Goal: Check status

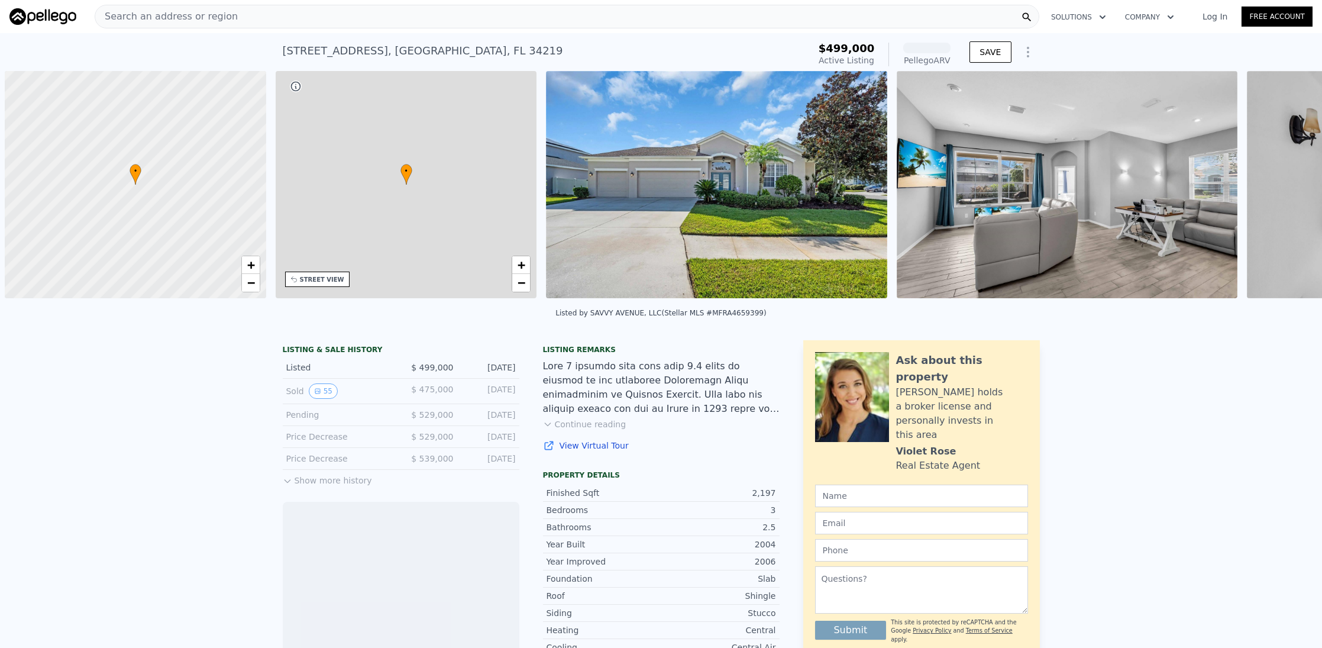
scroll to position [0, 4]
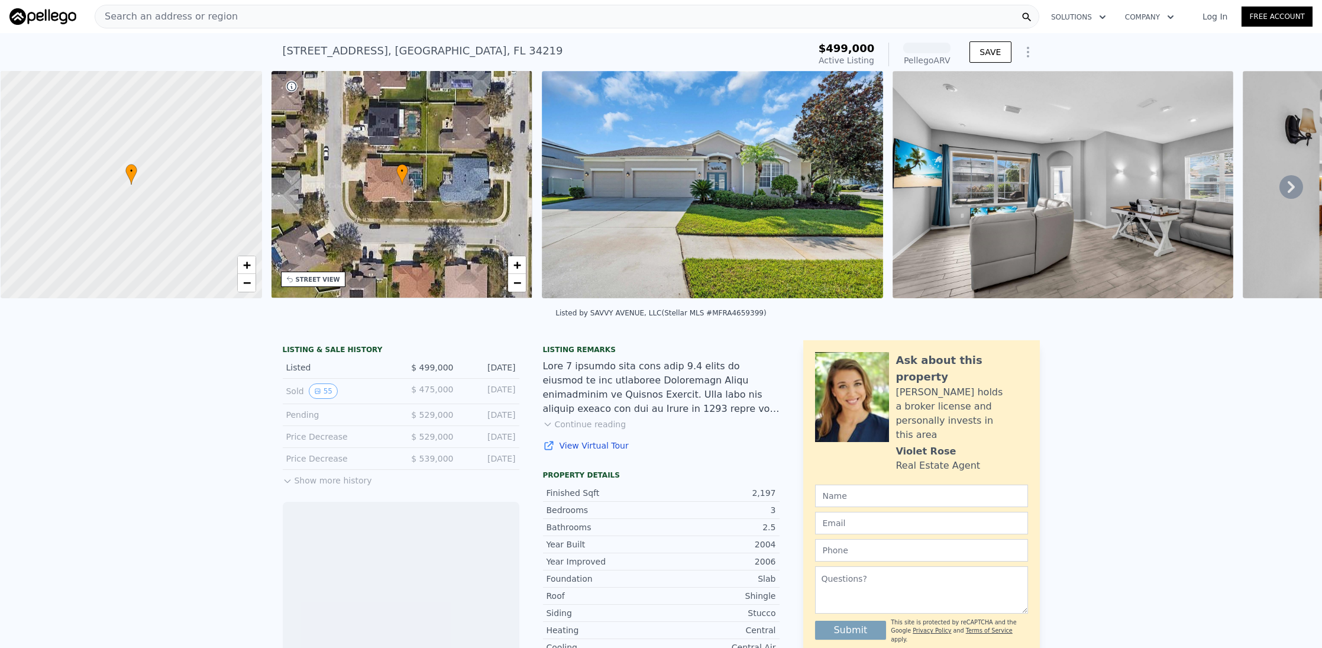
click at [334, 486] on button "Show more history" at bounding box center [327, 478] width 89 height 17
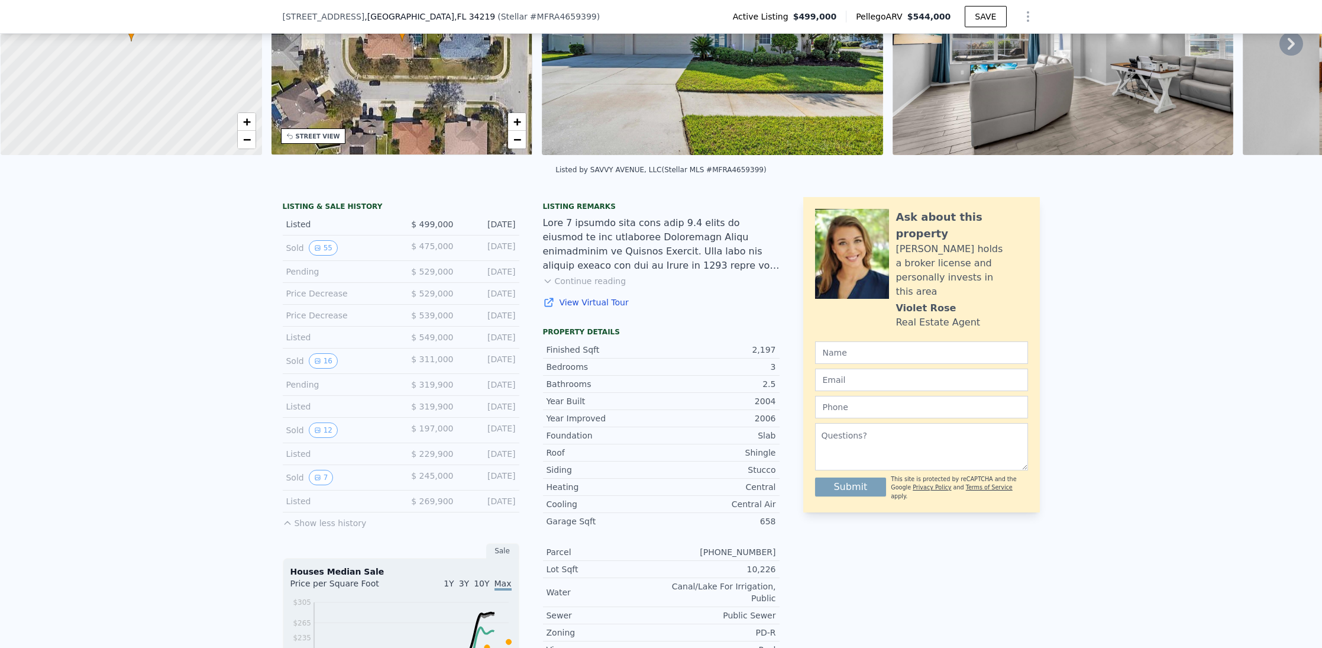
scroll to position [114, 0]
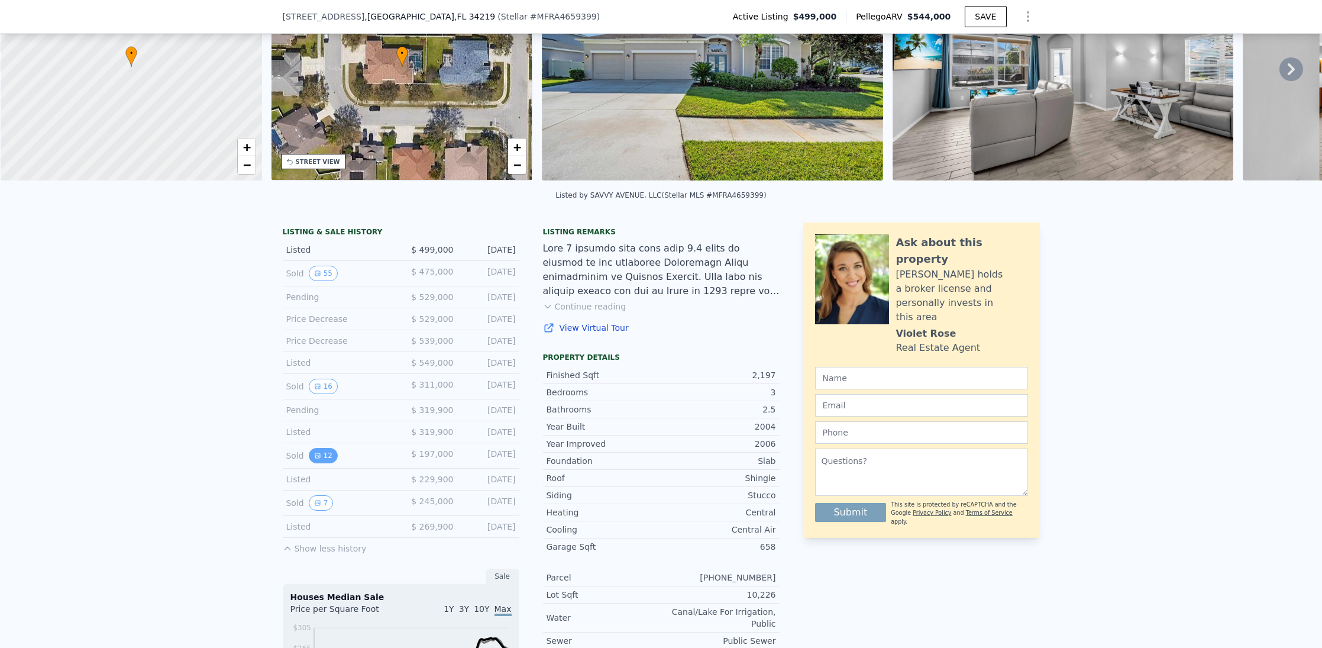
click at [315, 461] on button "12" at bounding box center [323, 455] width 29 height 15
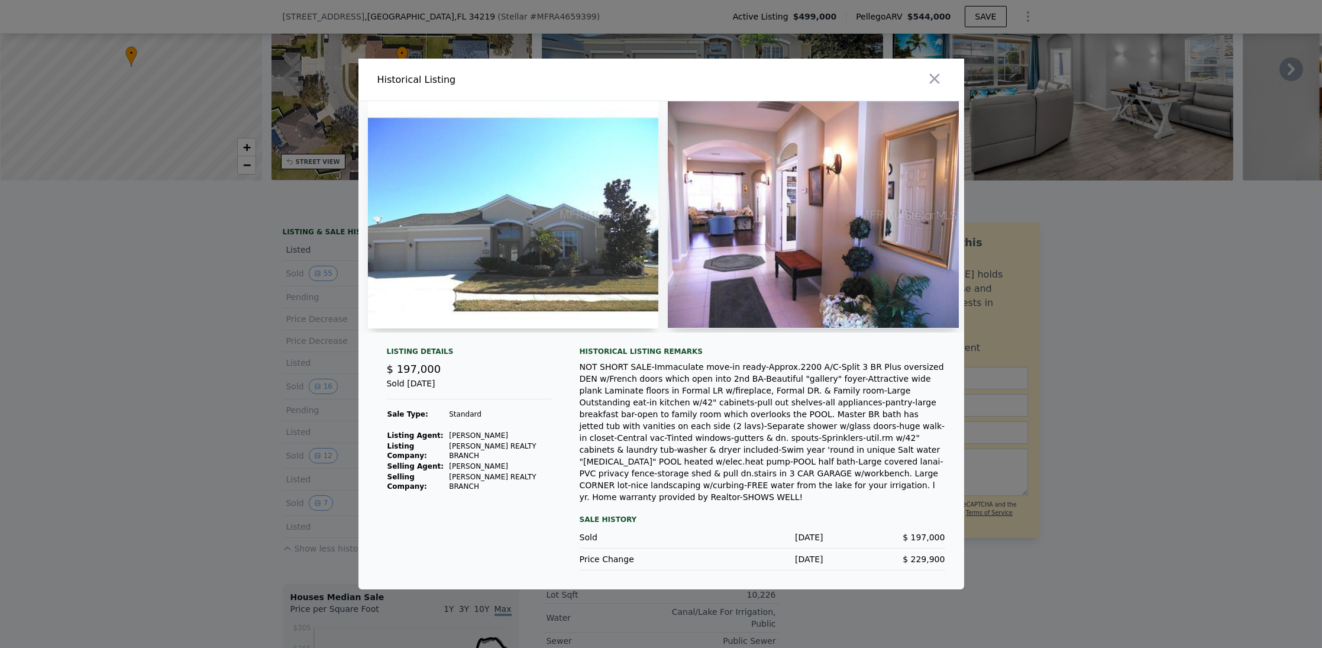
click at [250, 447] on div at bounding box center [661, 324] width 1322 height 648
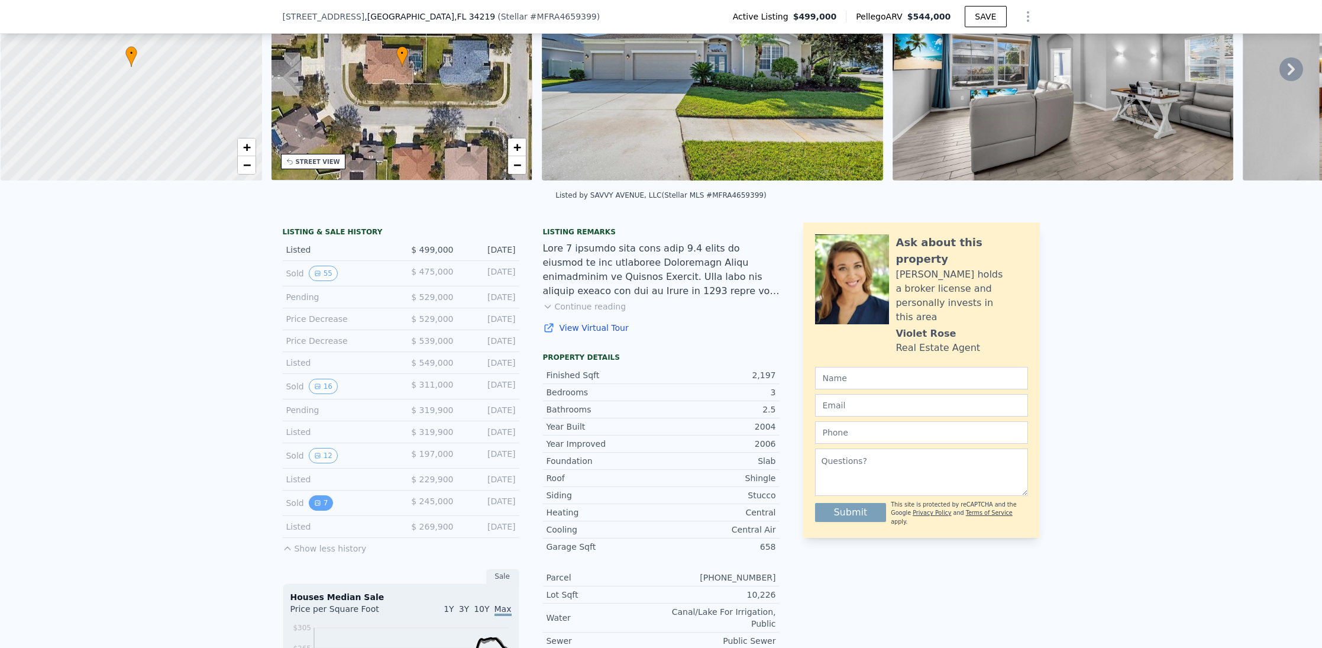
click at [314, 505] on icon "View historical data" at bounding box center [317, 502] width 7 height 7
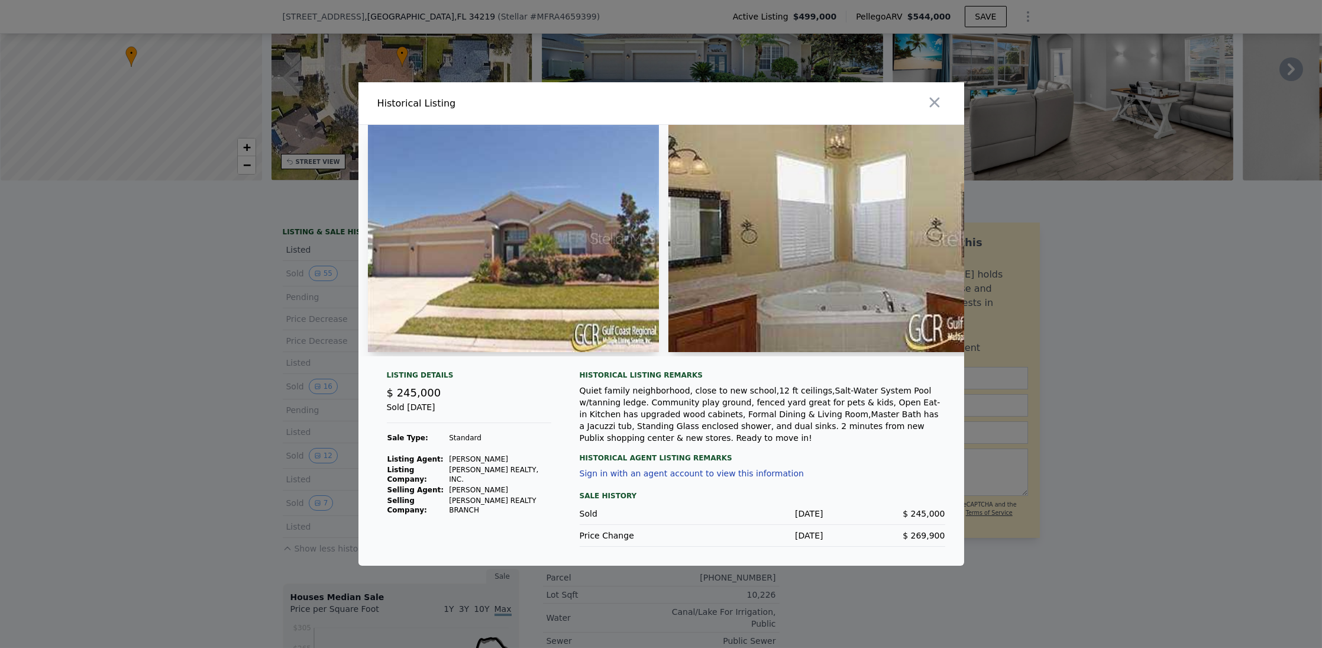
click at [242, 464] on div at bounding box center [661, 324] width 1322 height 648
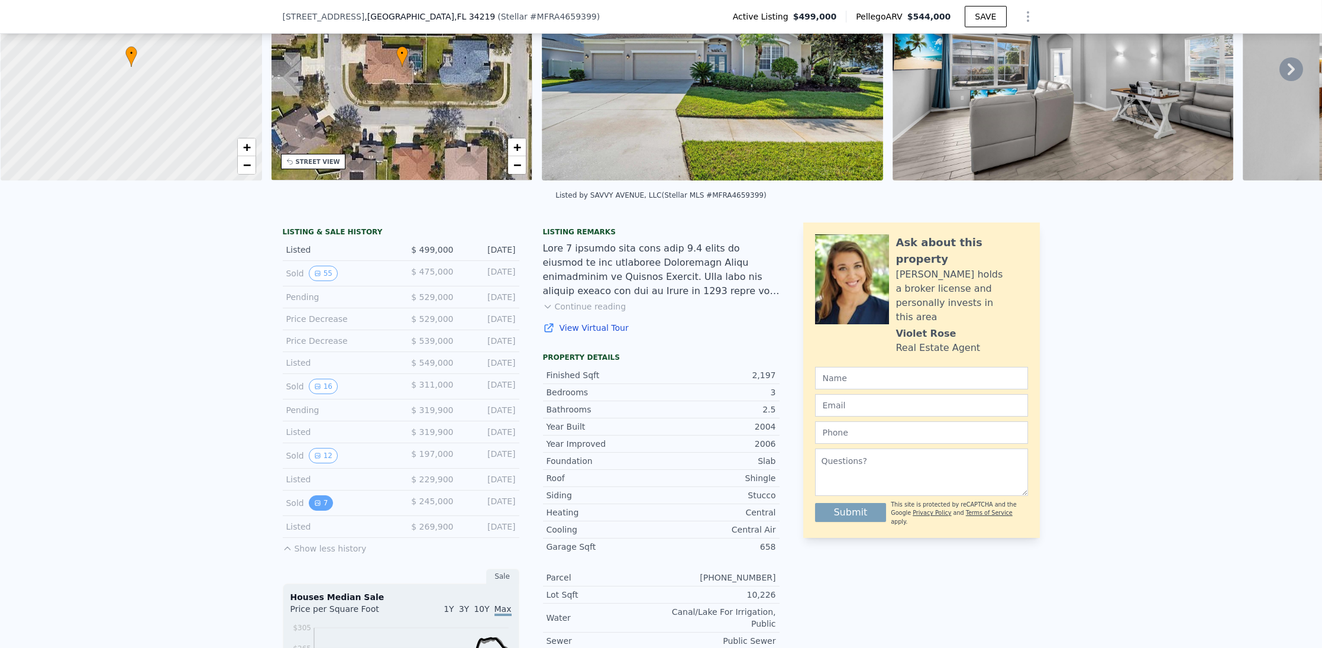
click at [318, 506] on button "7" at bounding box center [321, 502] width 25 height 15
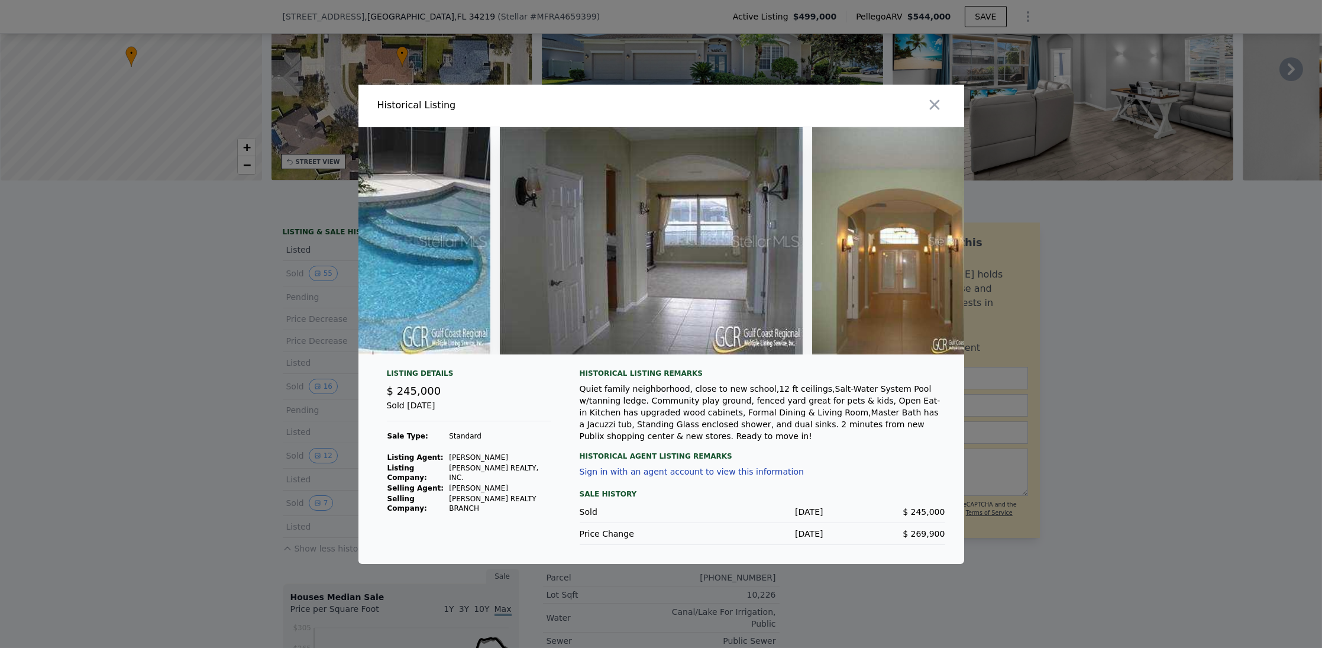
scroll to position [0, 1305]
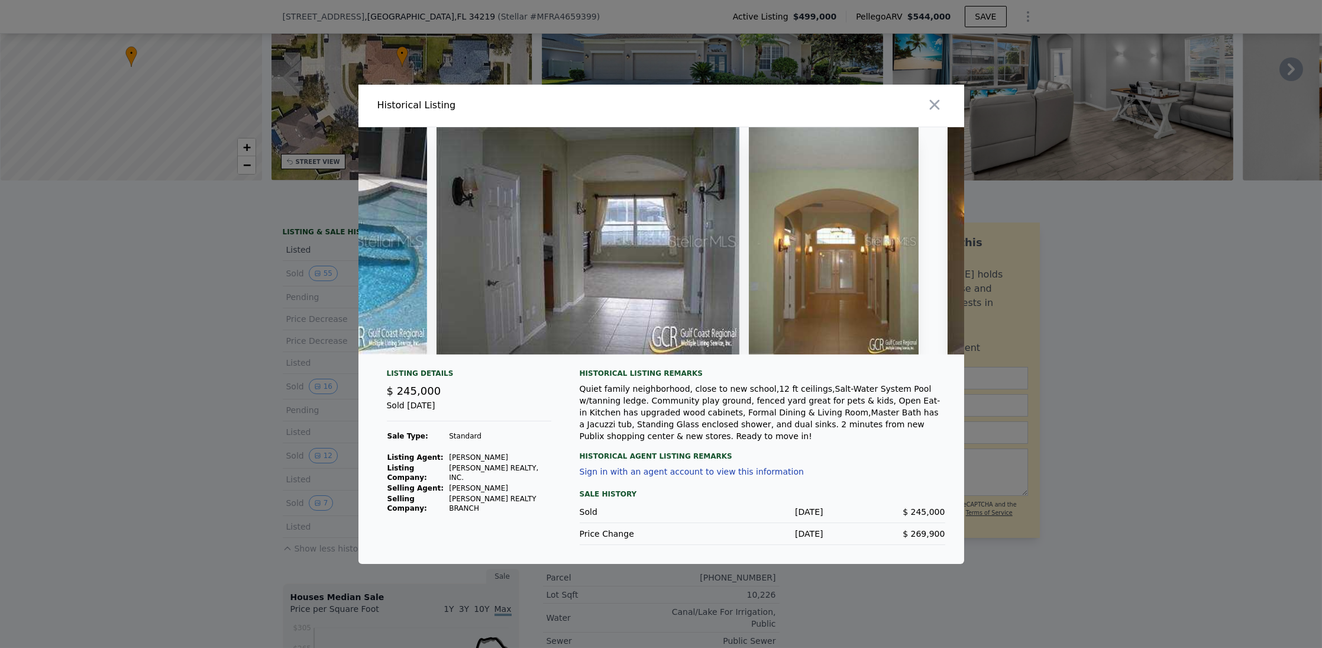
click at [190, 431] on div at bounding box center [661, 324] width 1322 height 648
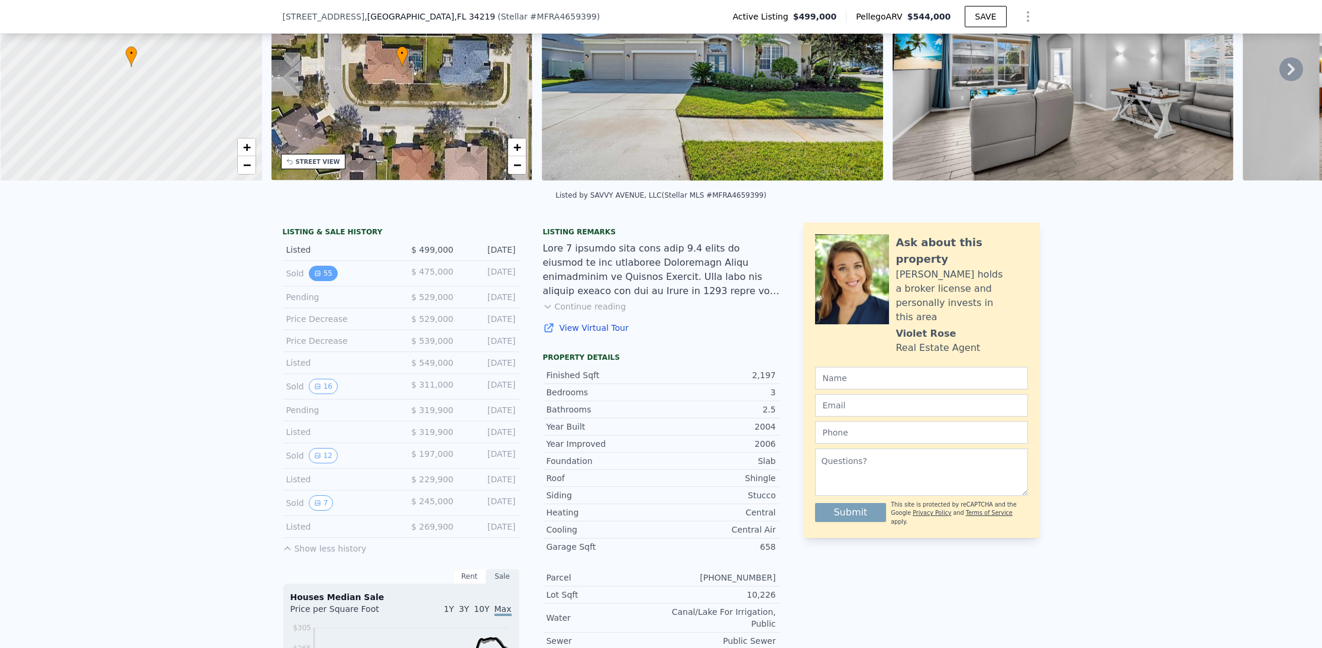
click at [318, 277] on button "55" at bounding box center [323, 273] width 29 height 15
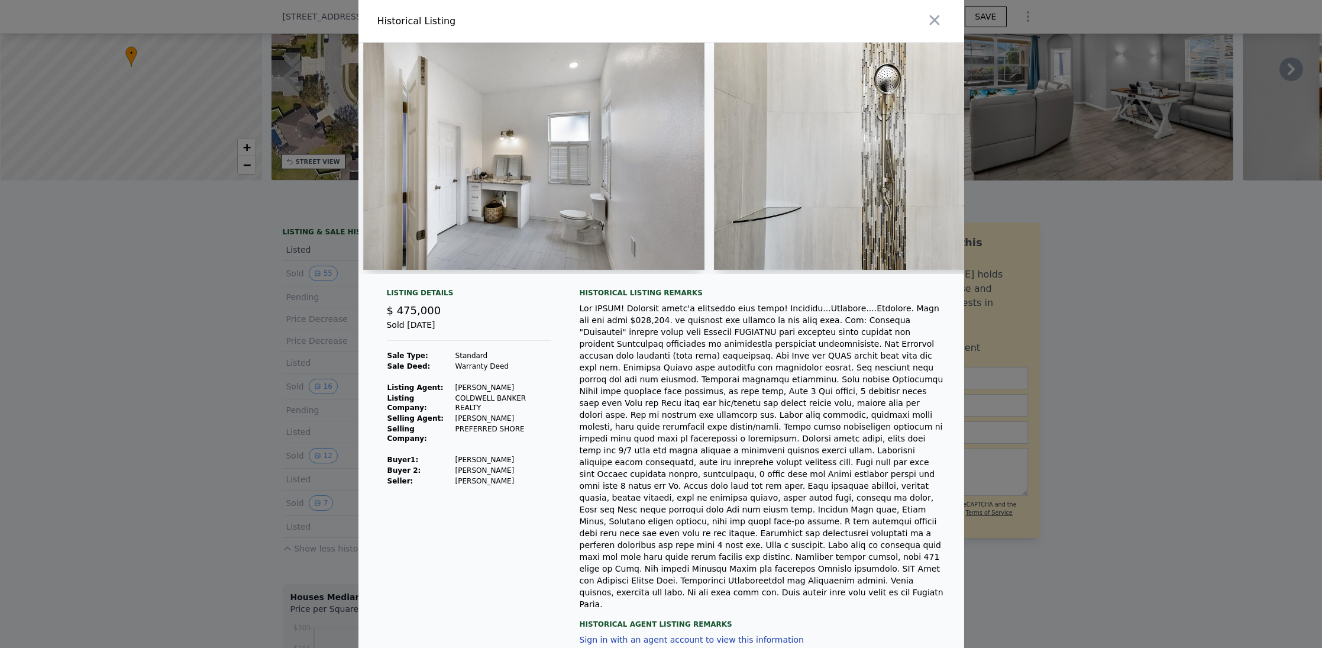
scroll to position [0, 12901]
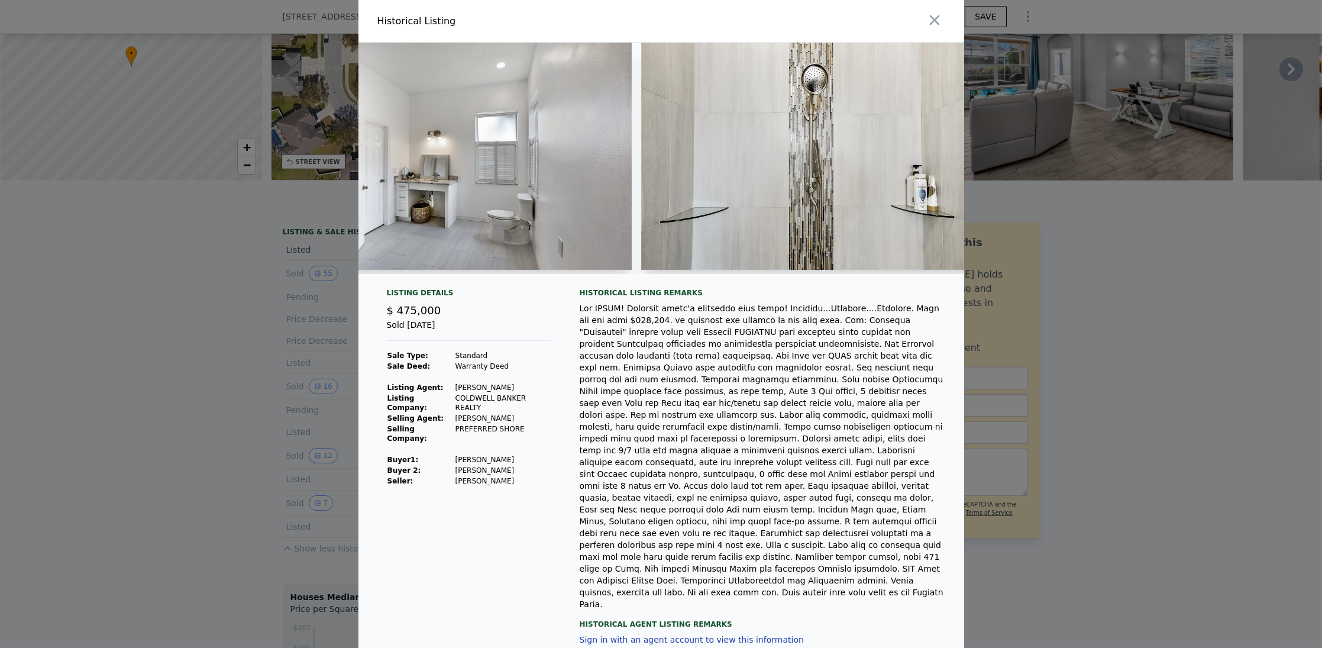
click at [227, 338] on div at bounding box center [661, 324] width 1322 height 648
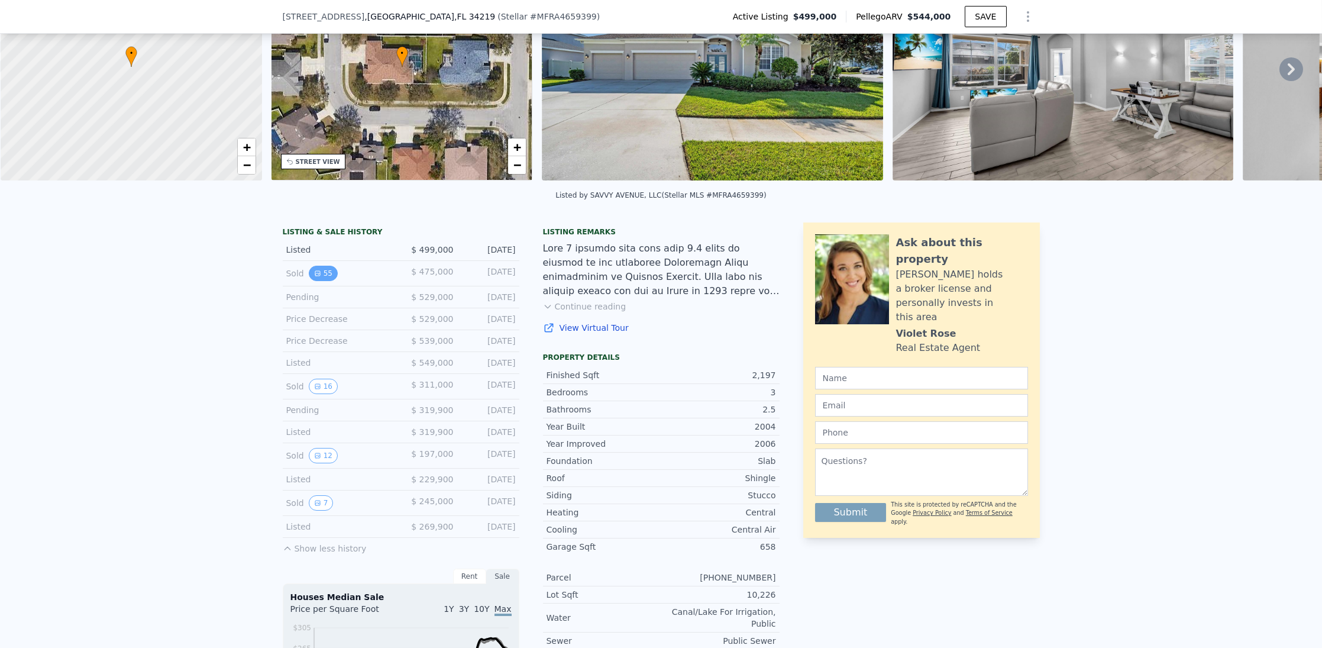
click at [314, 277] on icon "View historical data" at bounding box center [317, 273] width 7 height 7
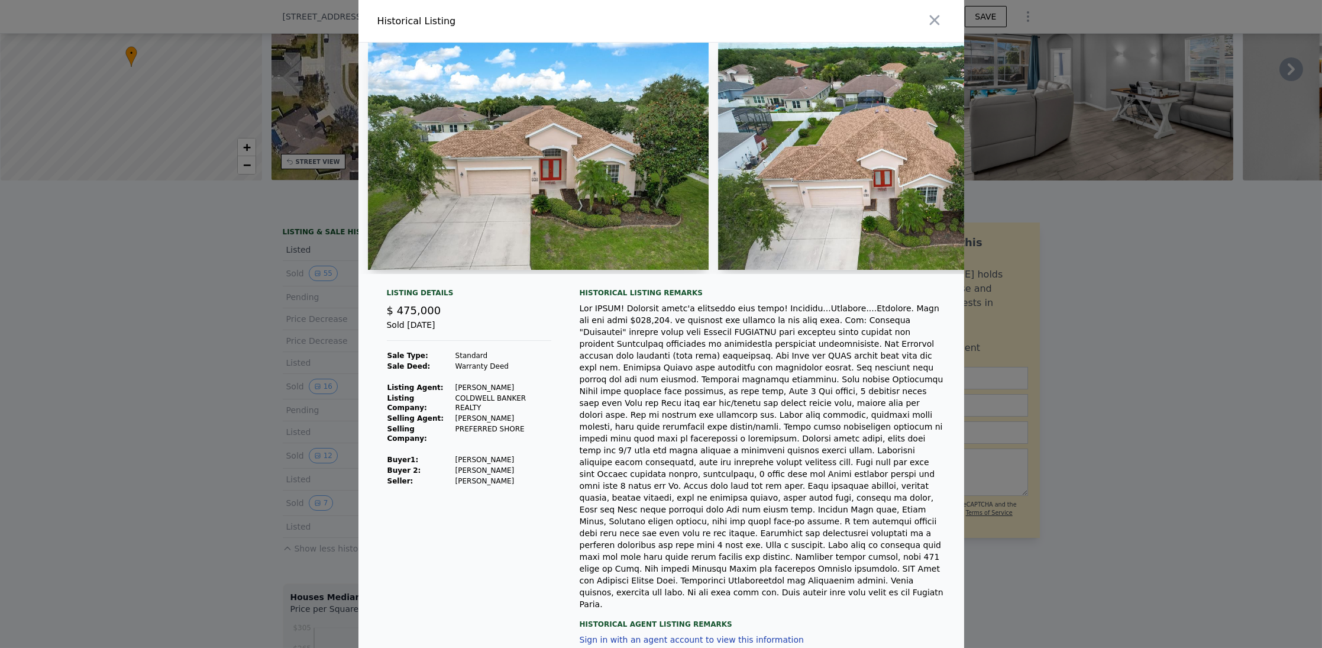
click at [226, 321] on div at bounding box center [661, 324] width 1322 height 648
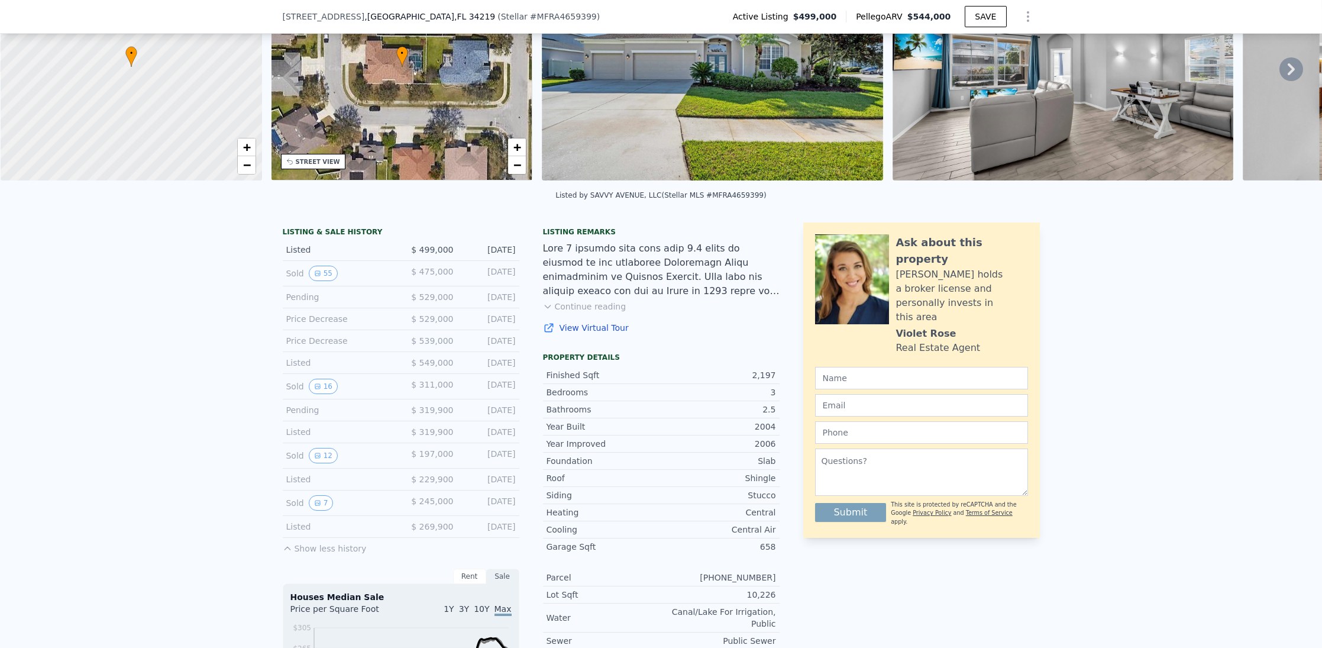
click at [297, 256] on div "Listed" at bounding box center [338, 250] width 105 height 12
